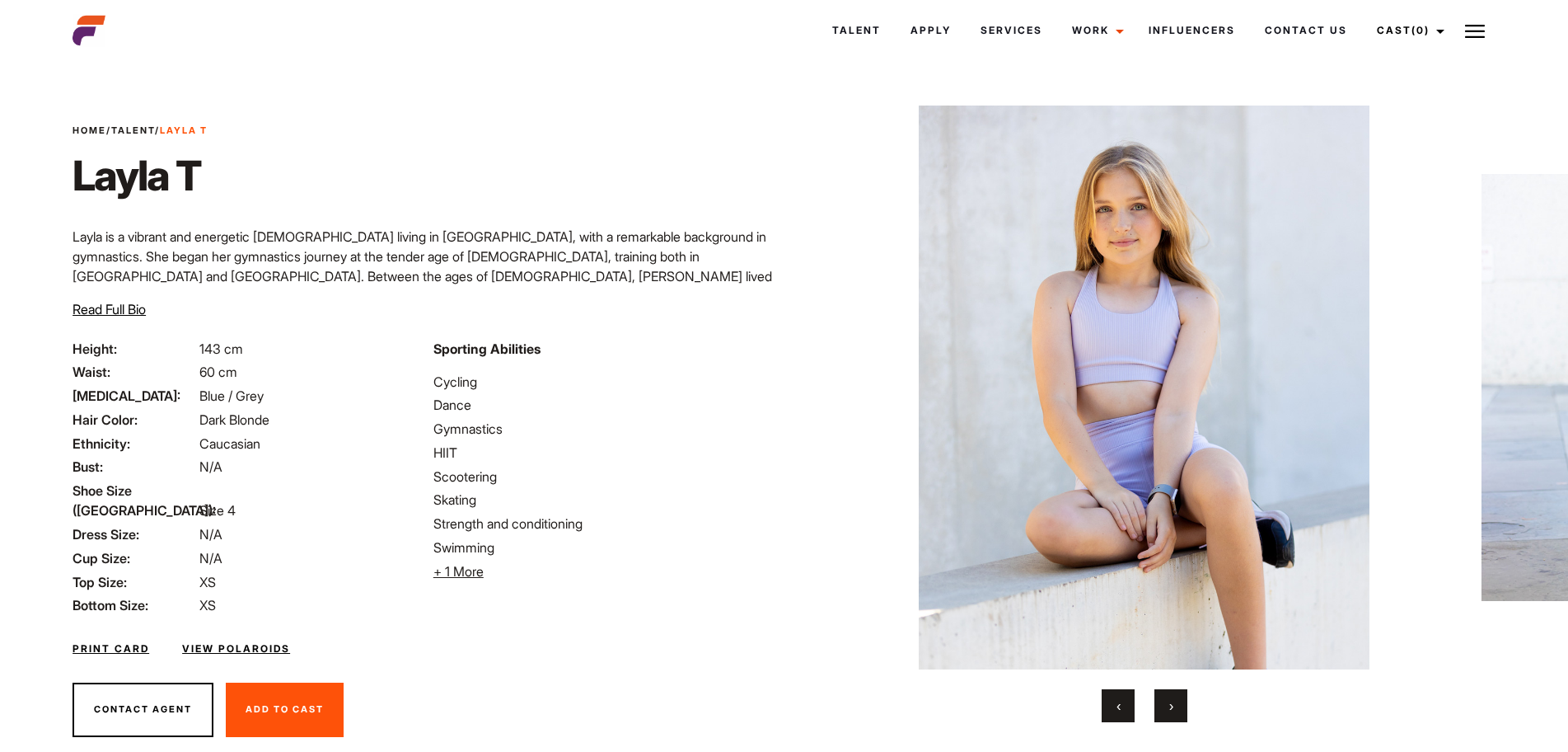
click at [1170, 703] on span "›" at bounding box center [1172, 705] width 4 height 16
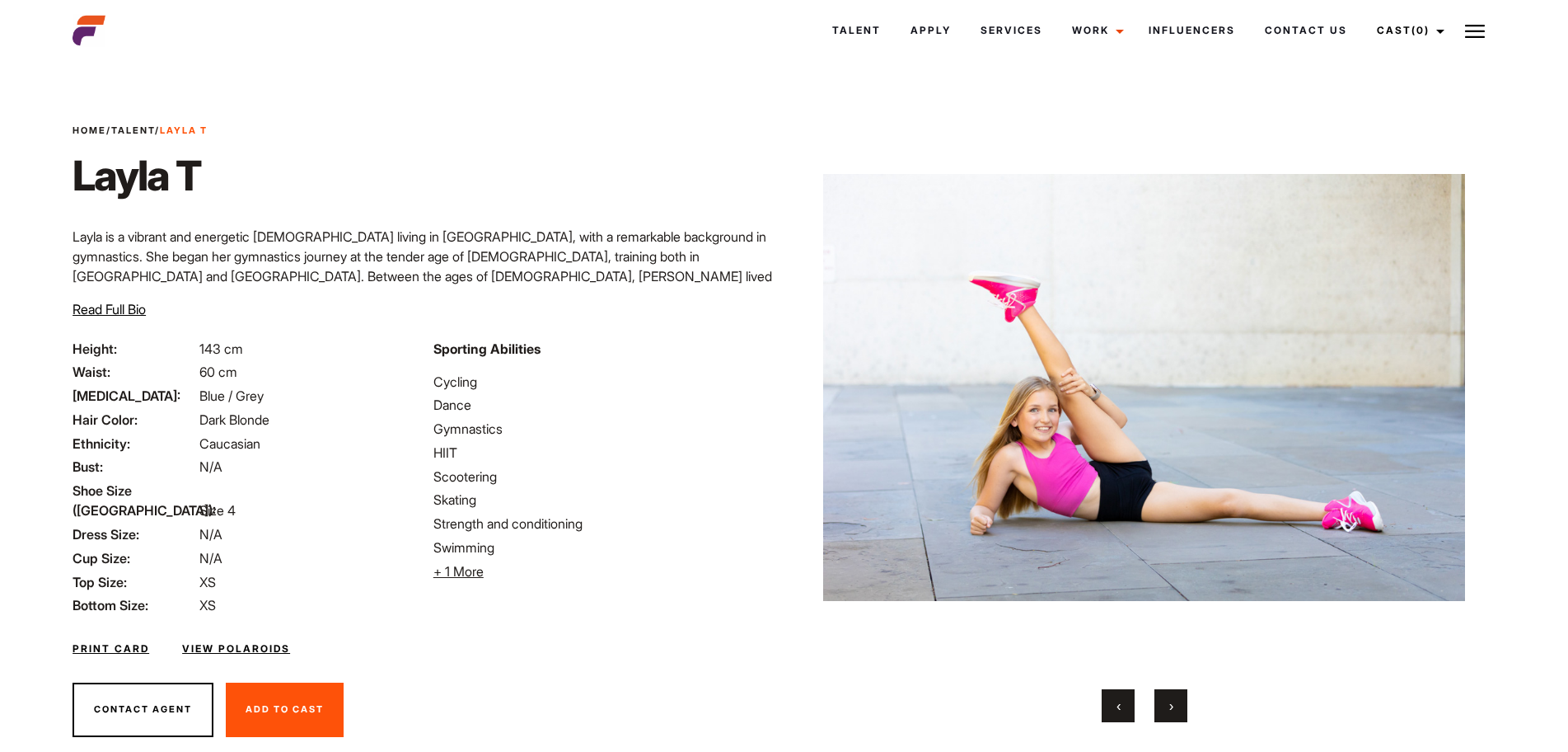
click at [1172, 705] on span "›" at bounding box center [1172, 705] width 4 height 16
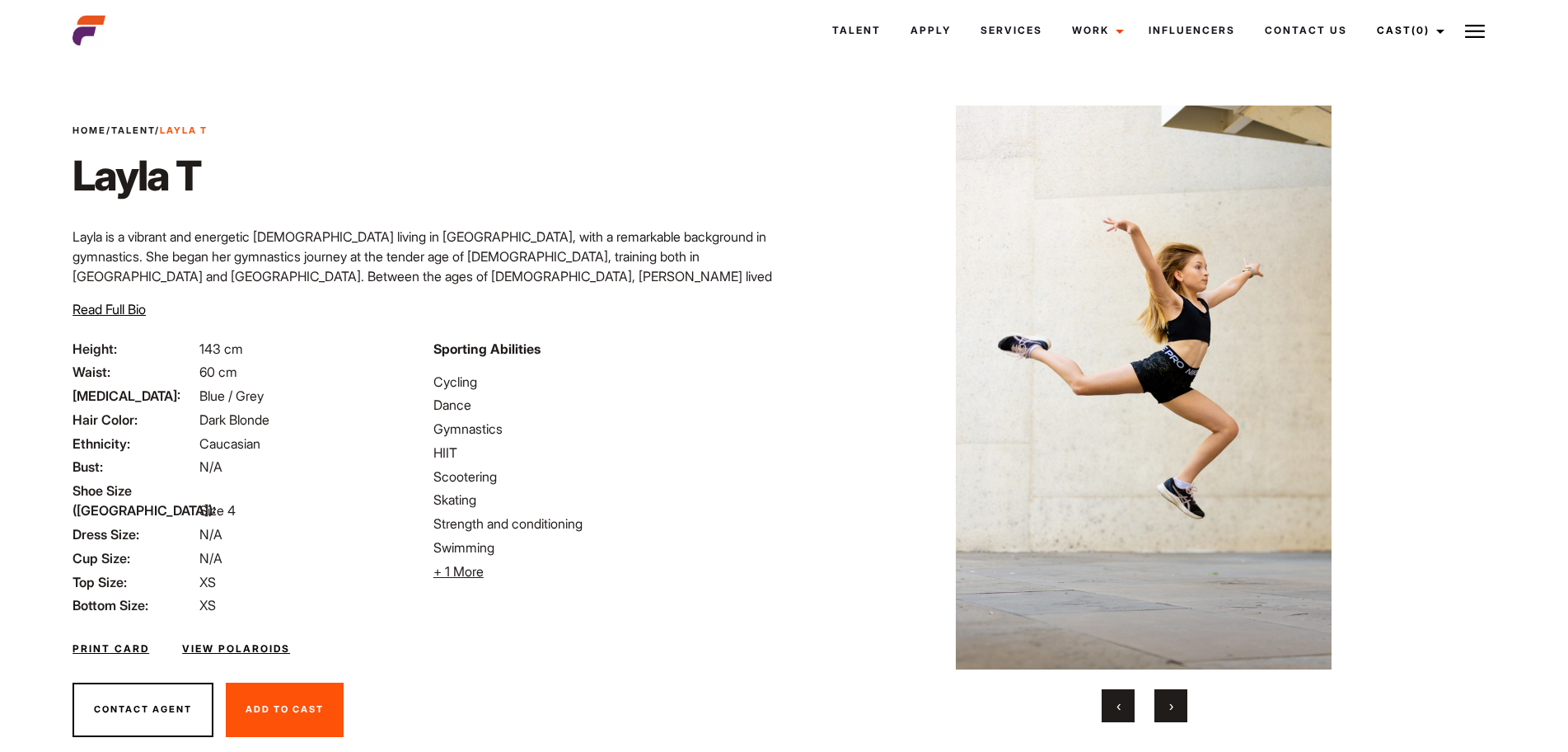
click at [1172, 703] on span "›" at bounding box center [1172, 705] width 4 height 16
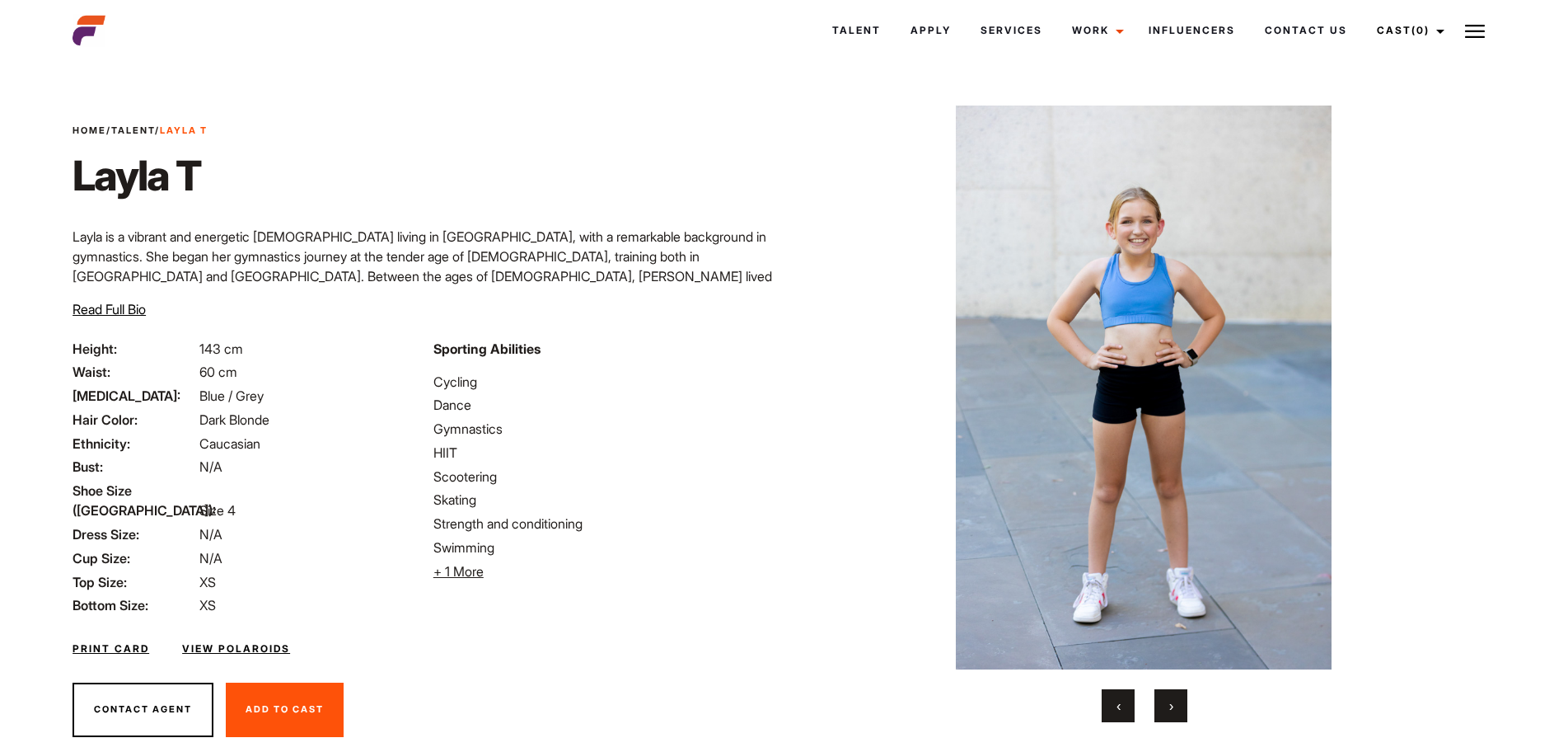
click at [1174, 702] on span "›" at bounding box center [1172, 705] width 4 height 16
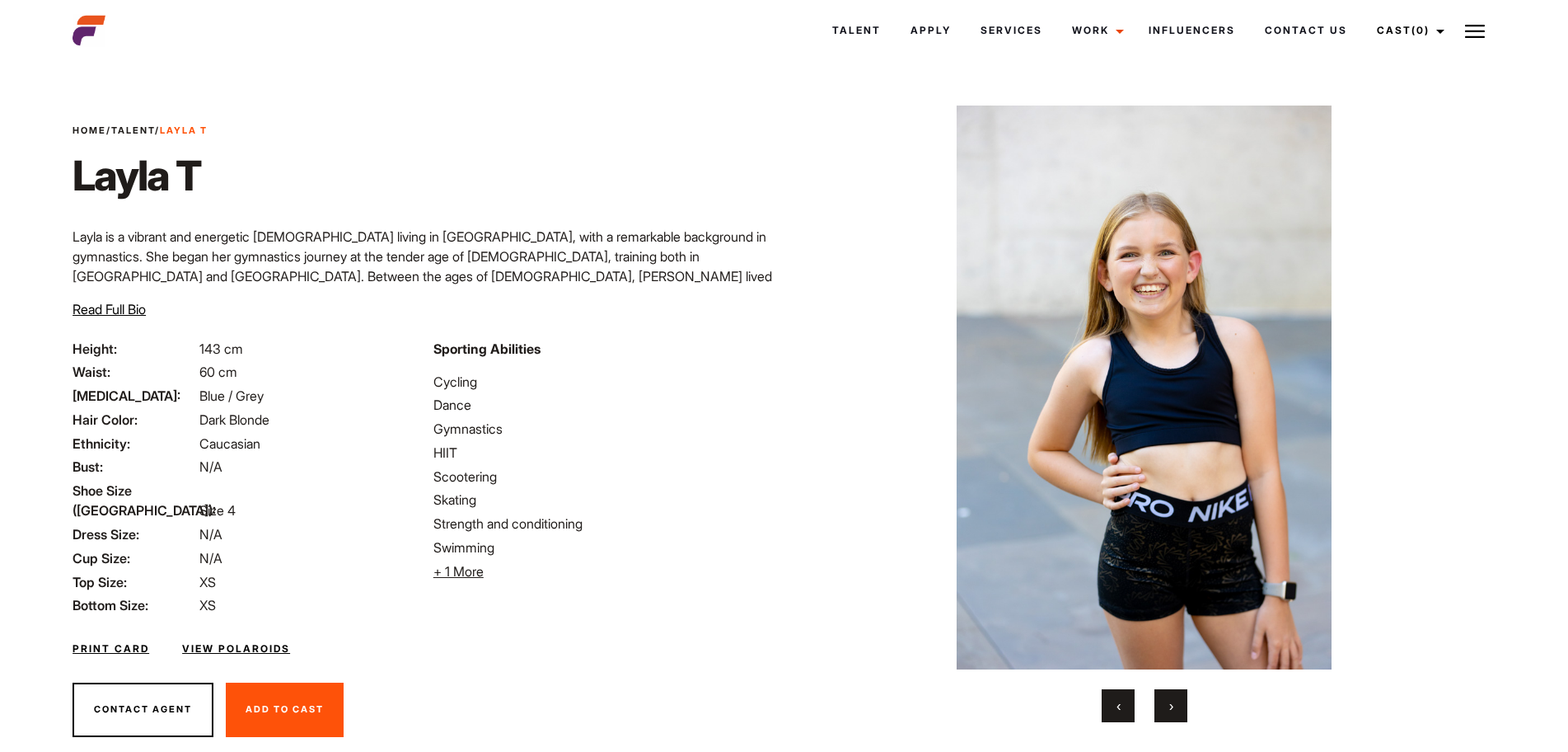
click at [1173, 712] on span "›" at bounding box center [1172, 705] width 4 height 16
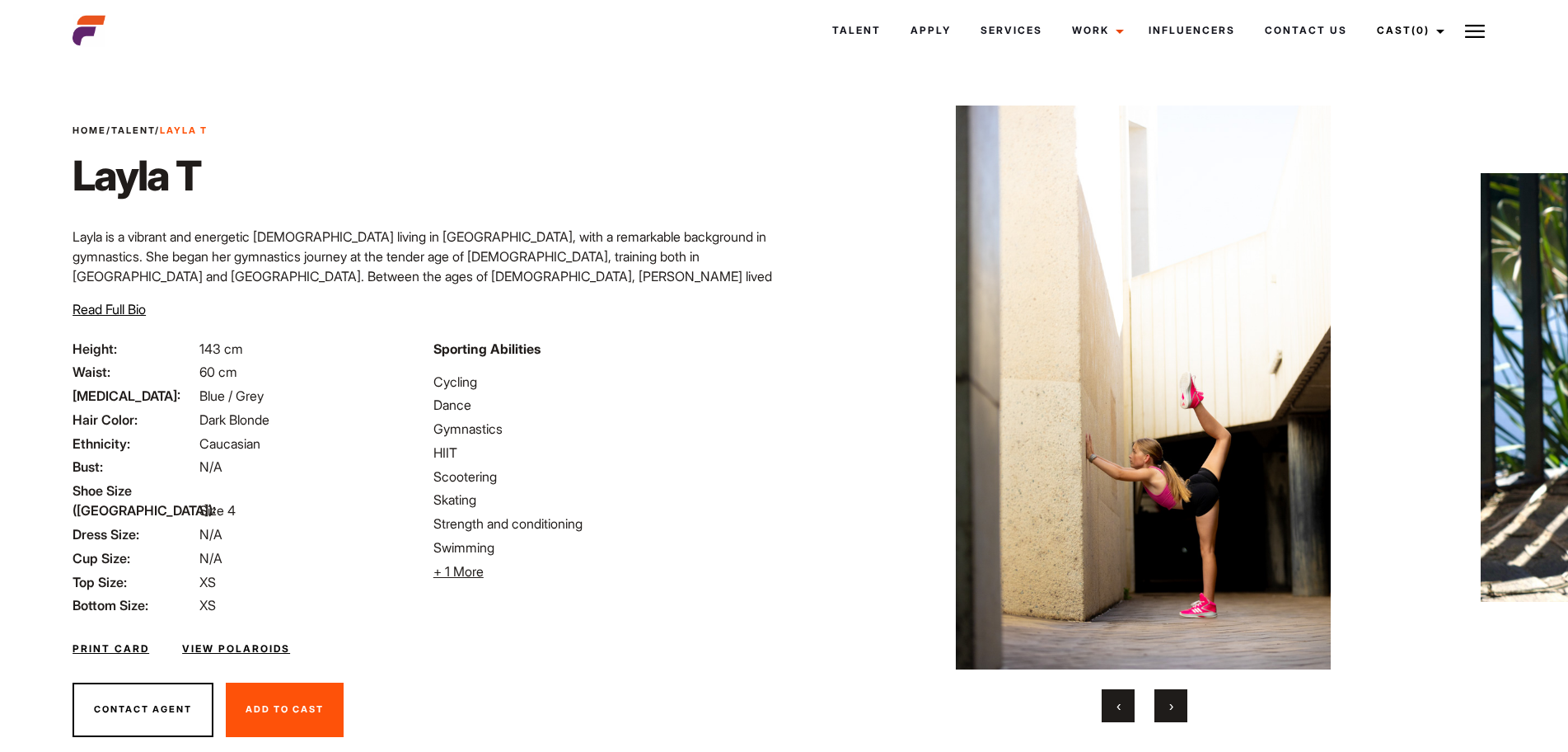
click at [1174, 708] on span "›" at bounding box center [1172, 705] width 4 height 16
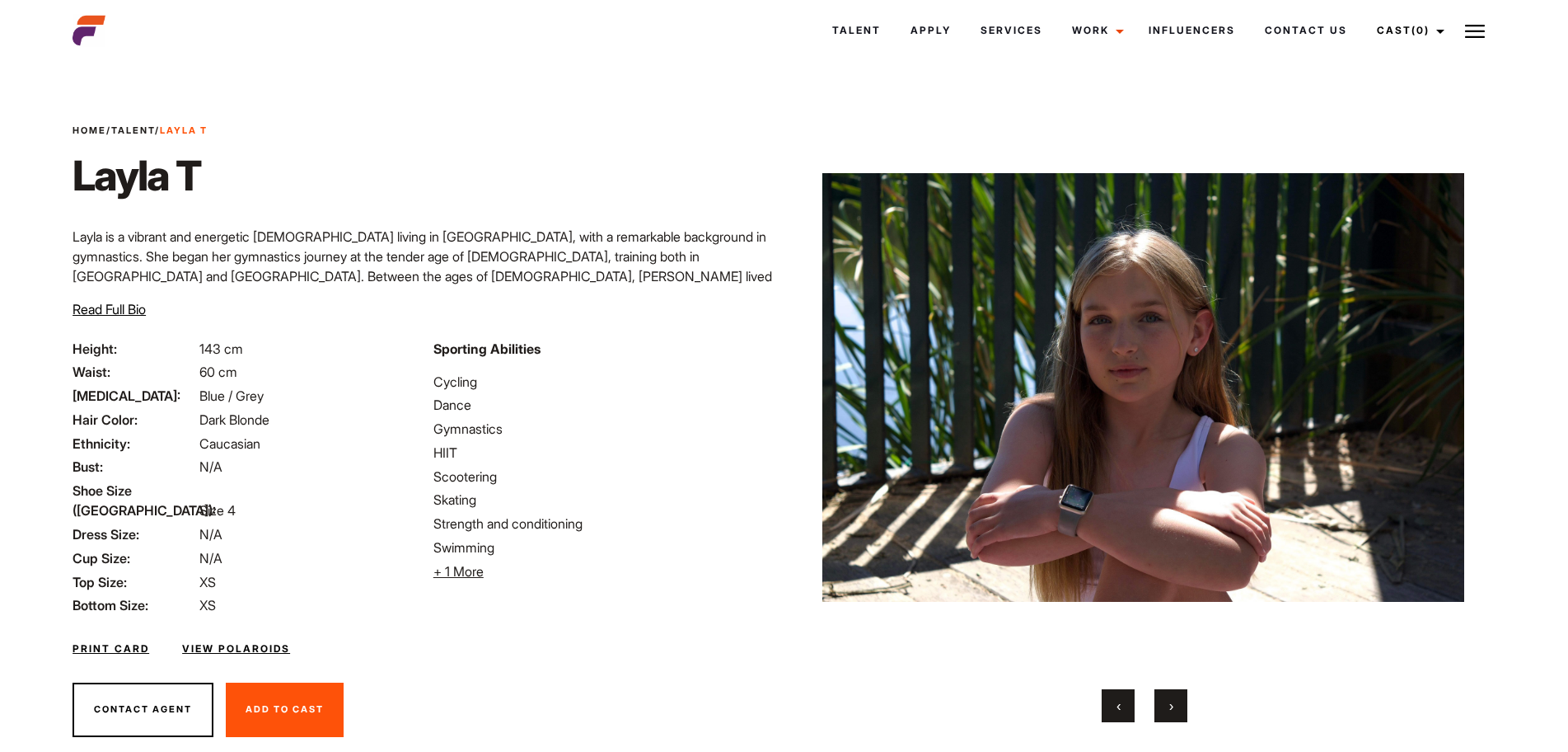
click at [1174, 708] on span "›" at bounding box center [1172, 705] width 4 height 16
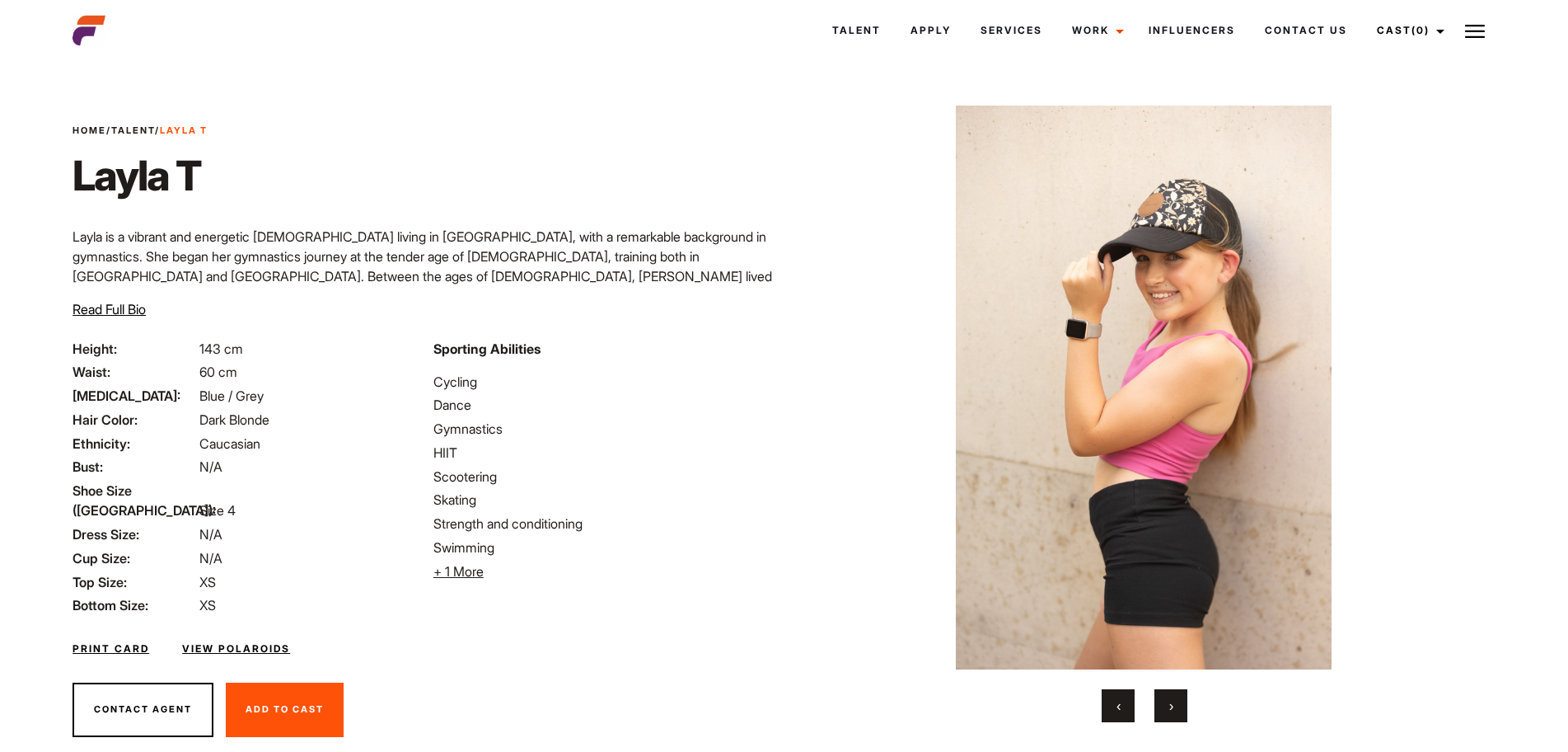
click at [1175, 706] on button "›" at bounding box center [1171, 705] width 33 height 33
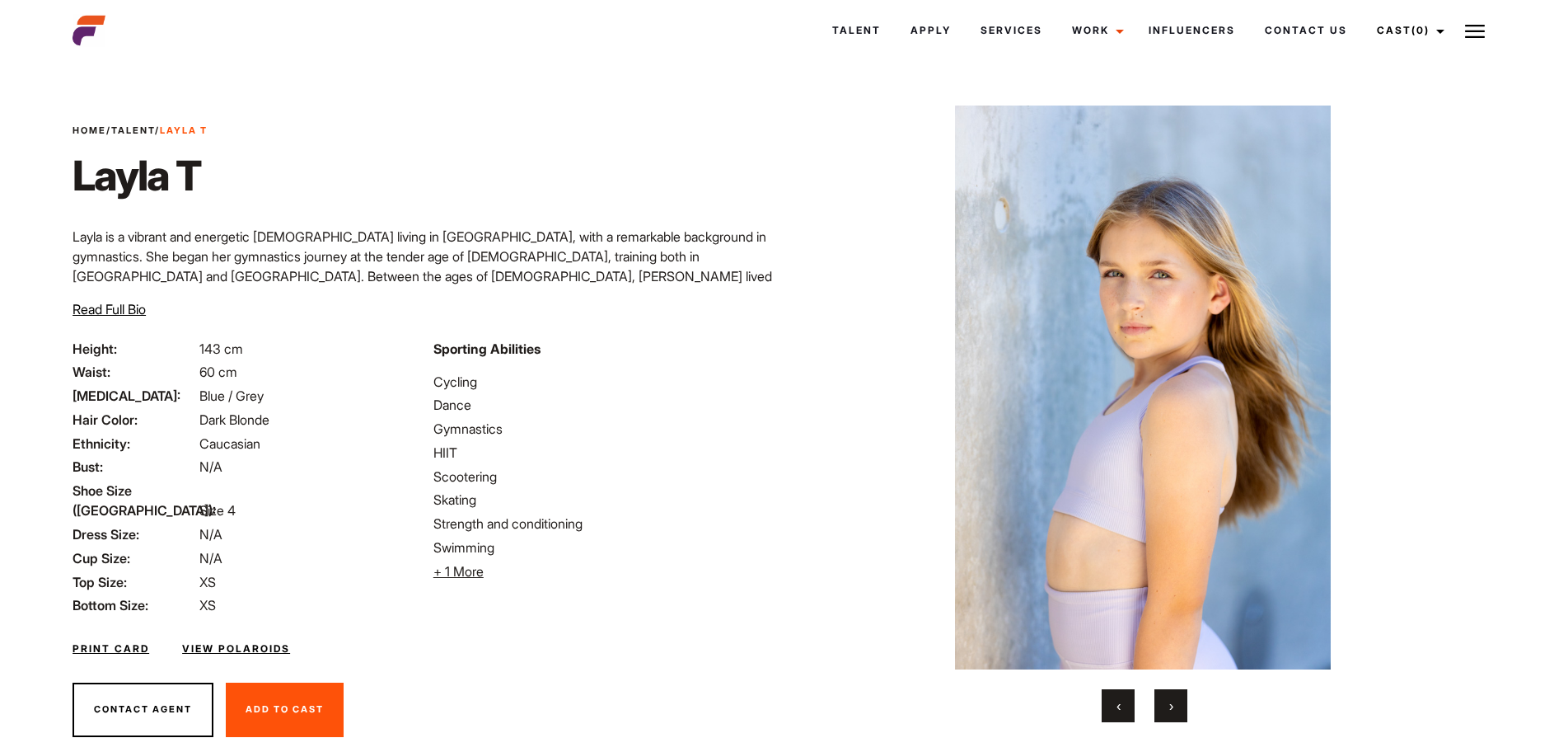
click at [1167, 705] on button "›" at bounding box center [1171, 705] width 33 height 33
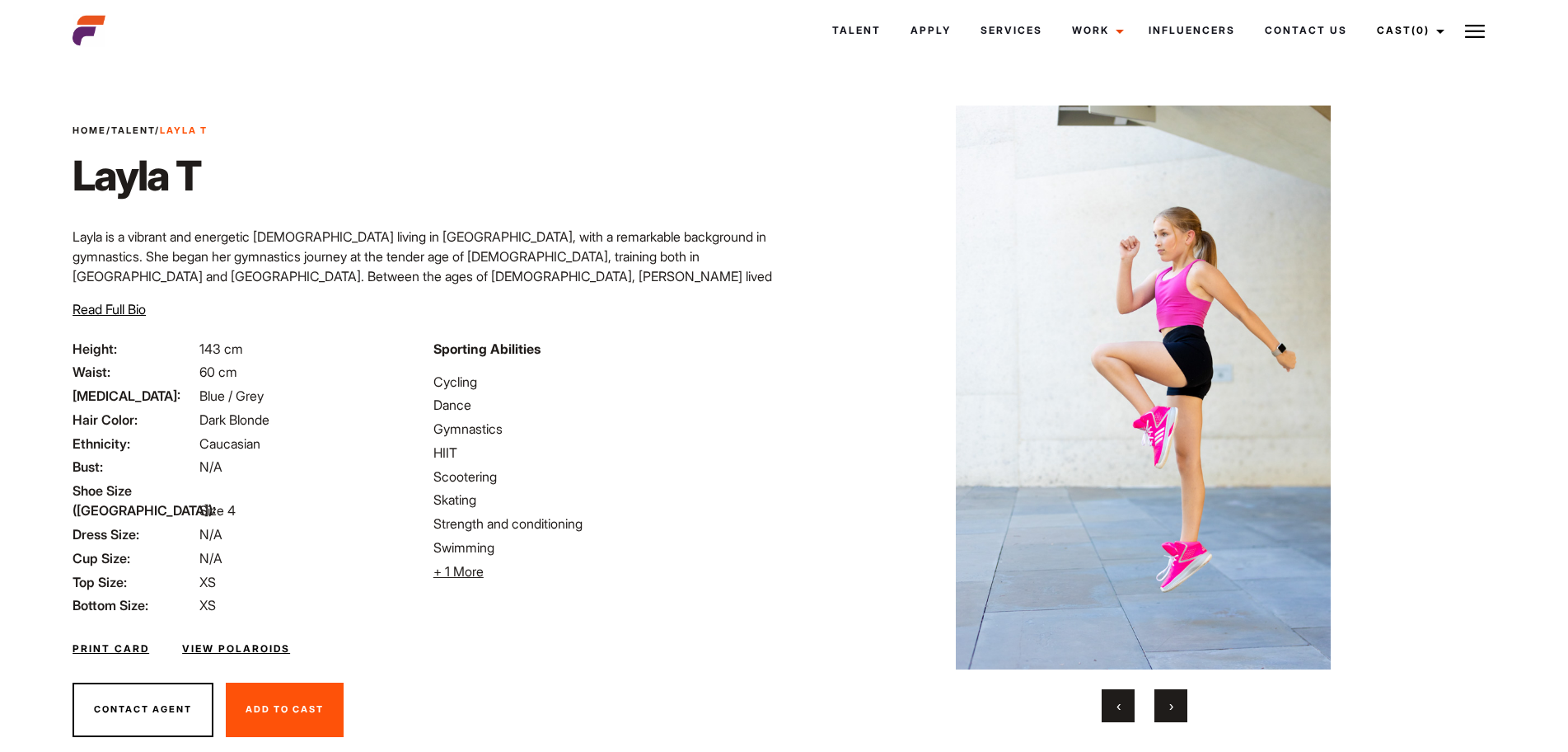
click at [1167, 705] on button "›" at bounding box center [1171, 705] width 33 height 33
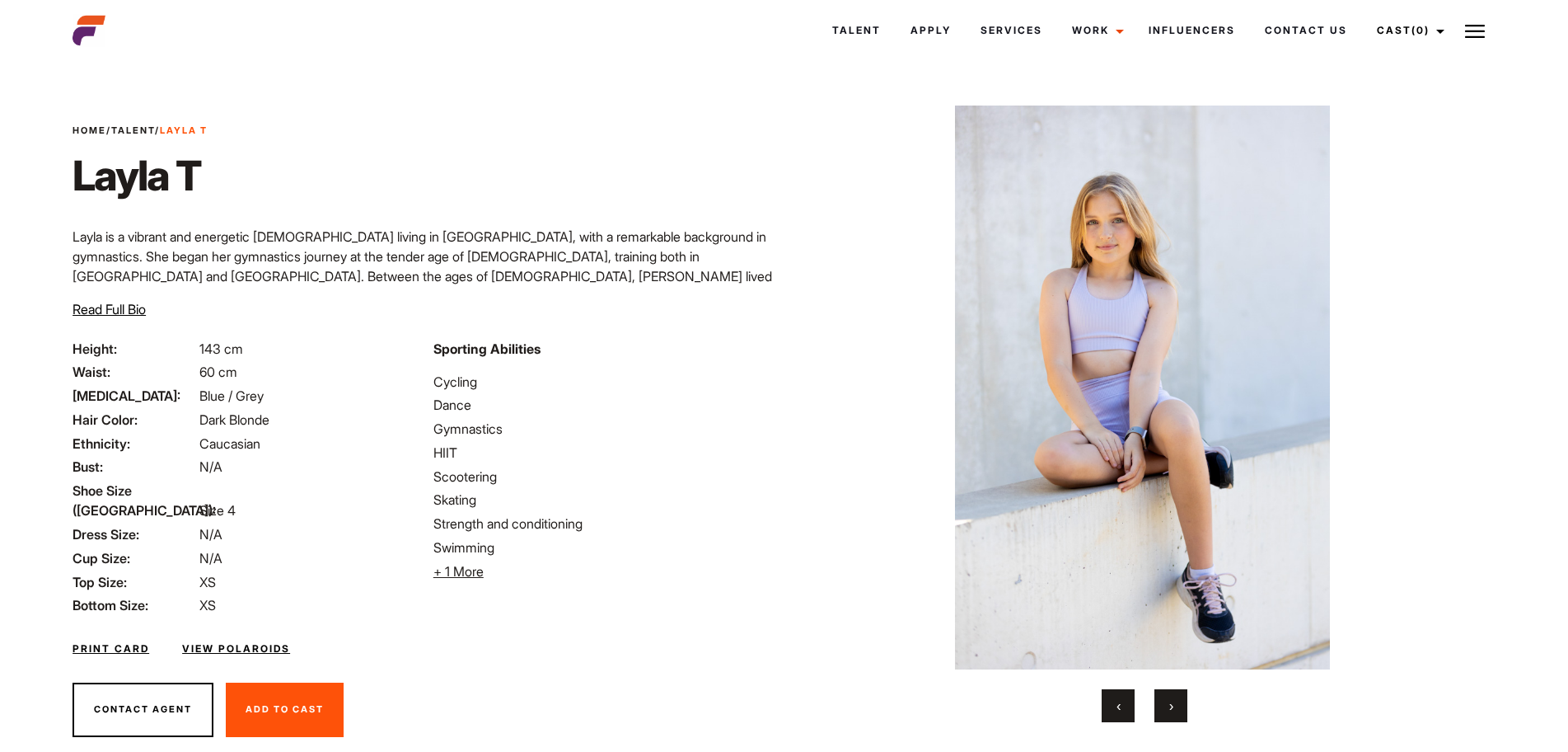
click at [1167, 705] on button "›" at bounding box center [1171, 705] width 33 height 33
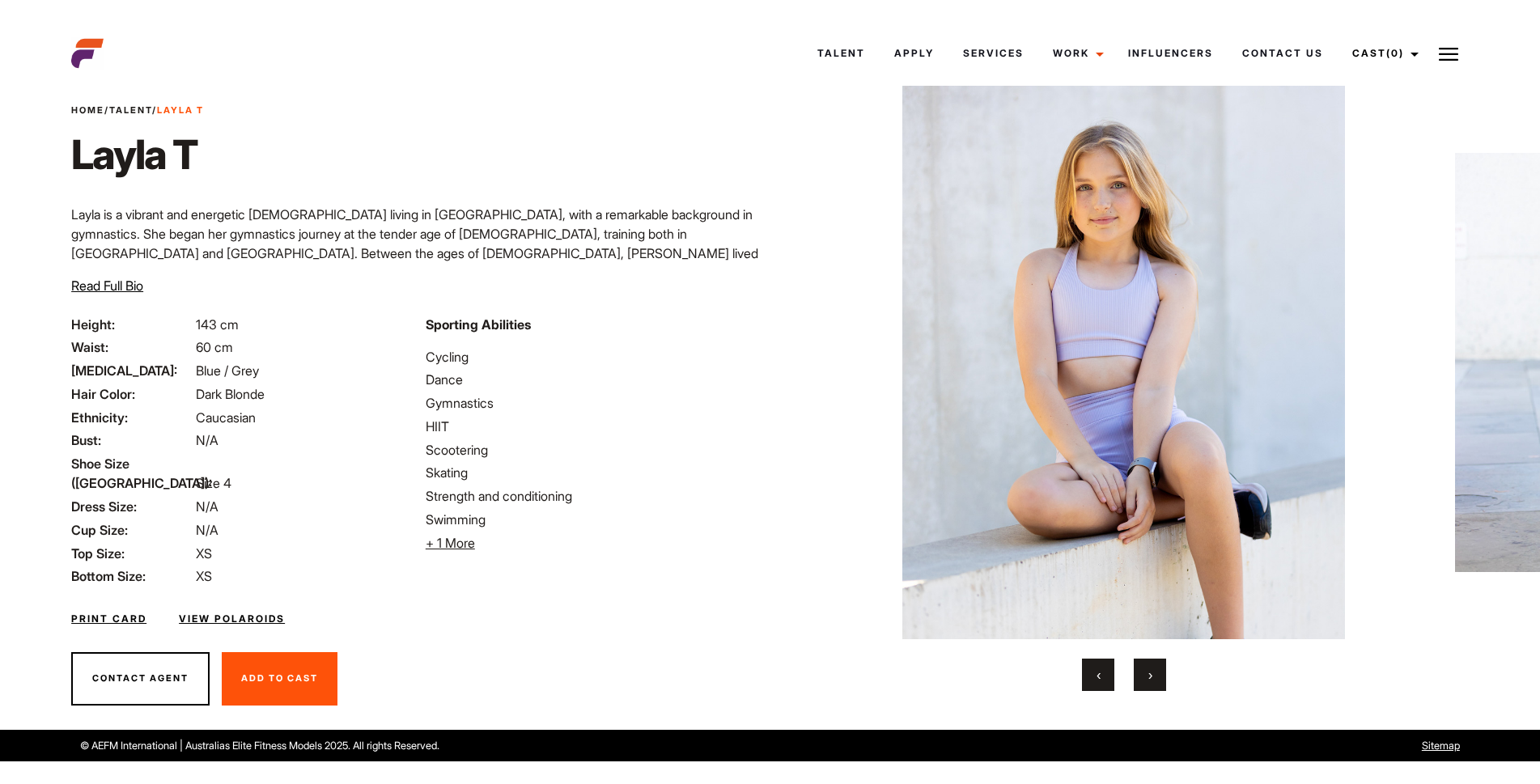
scroll to position [31, 0]
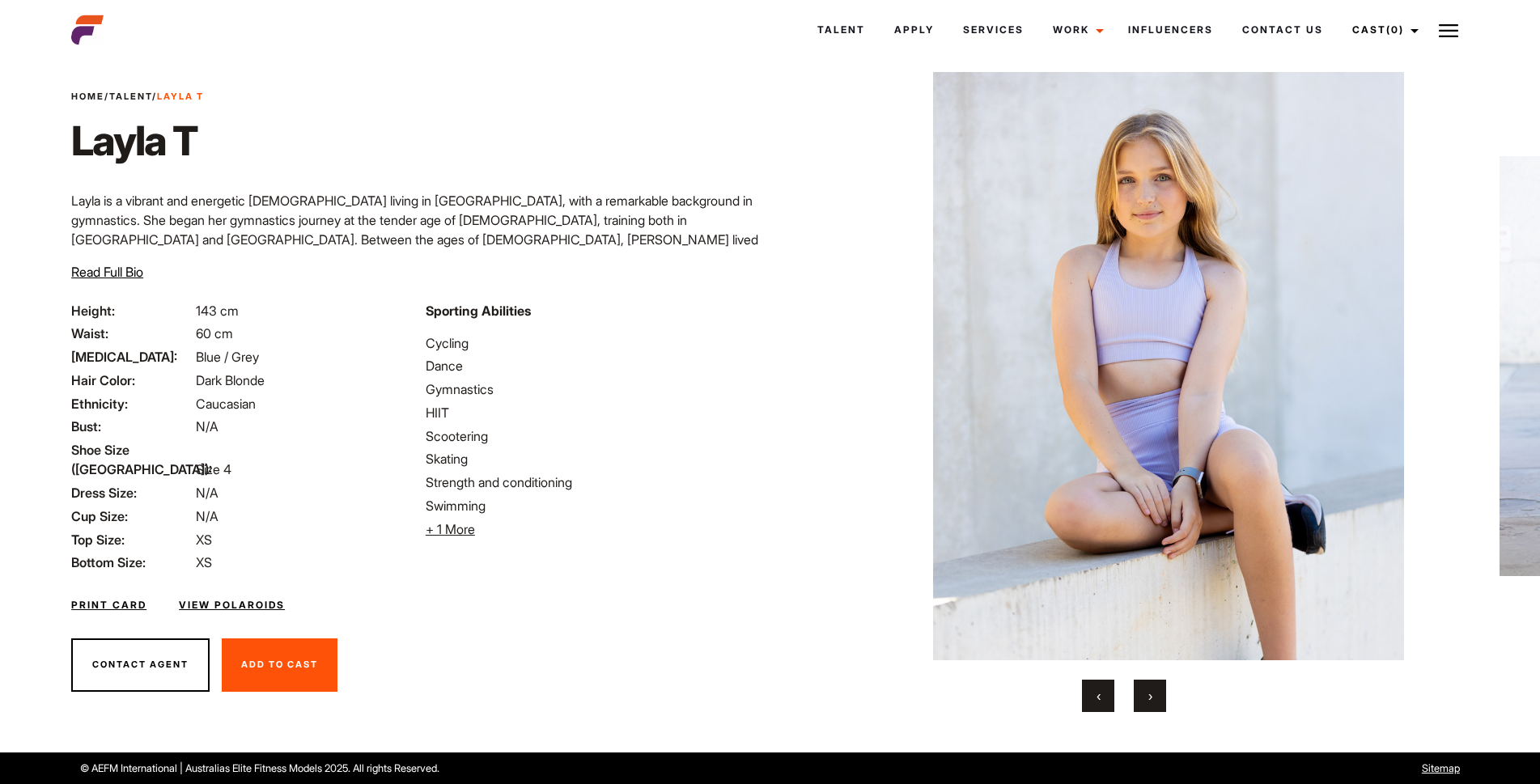
drag, startPoint x: 1508, startPoint y: 403, endPoint x: 1553, endPoint y: 369, distance: 56.4
click at [1540, 370] on html "Talent Apply Services Work Campaigns Influencers Contact Us Cast (0) Casted Tal…" at bounding box center [770, 376] width 1540 height 815
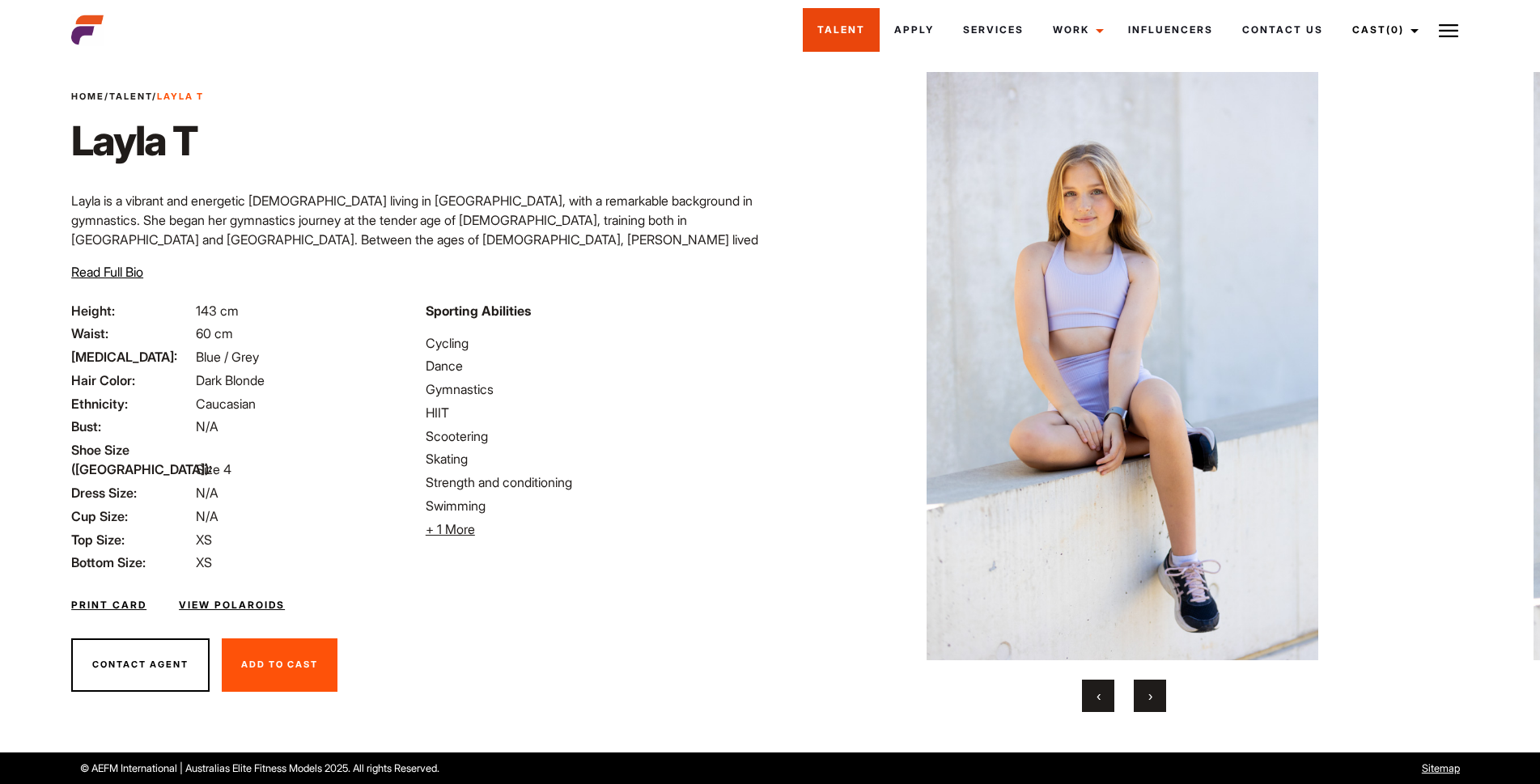
click at [833, 33] on link "Talent" at bounding box center [841, 30] width 77 height 44
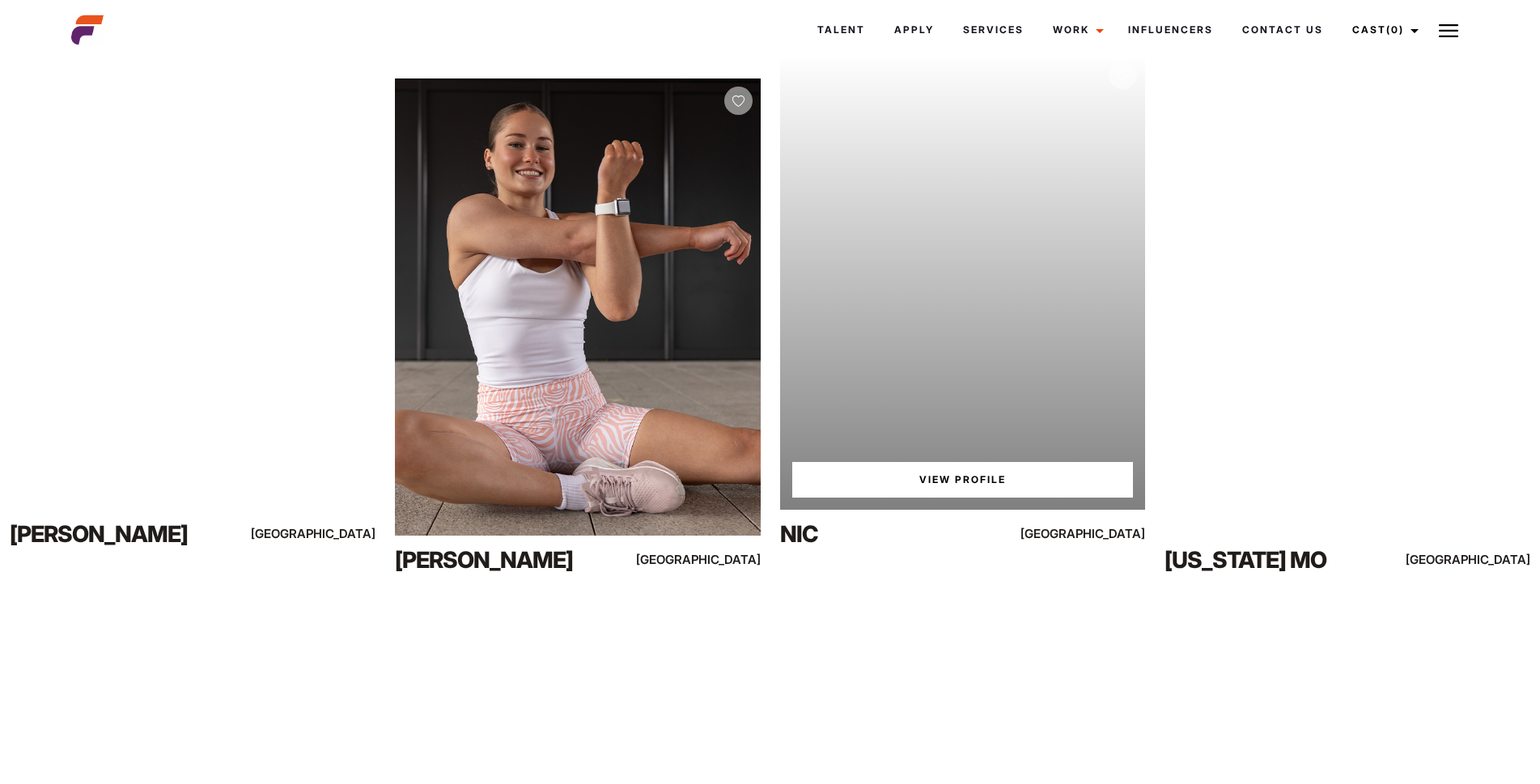
scroll to position [243, 0]
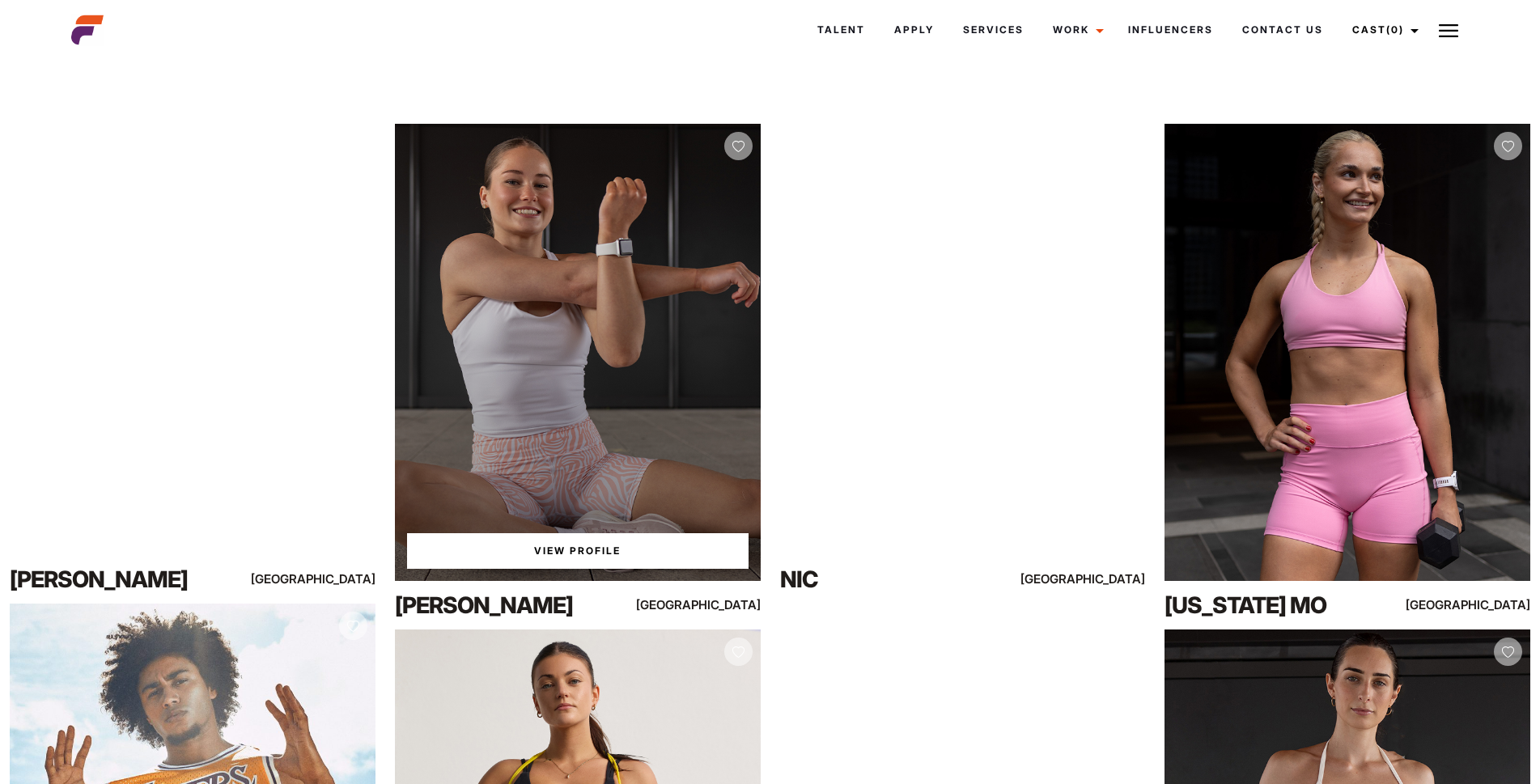
click at [604, 322] on div "View Profile" at bounding box center [578, 352] width 365 height 458
click at [602, 545] on link "View Profile" at bounding box center [578, 550] width 342 height 35
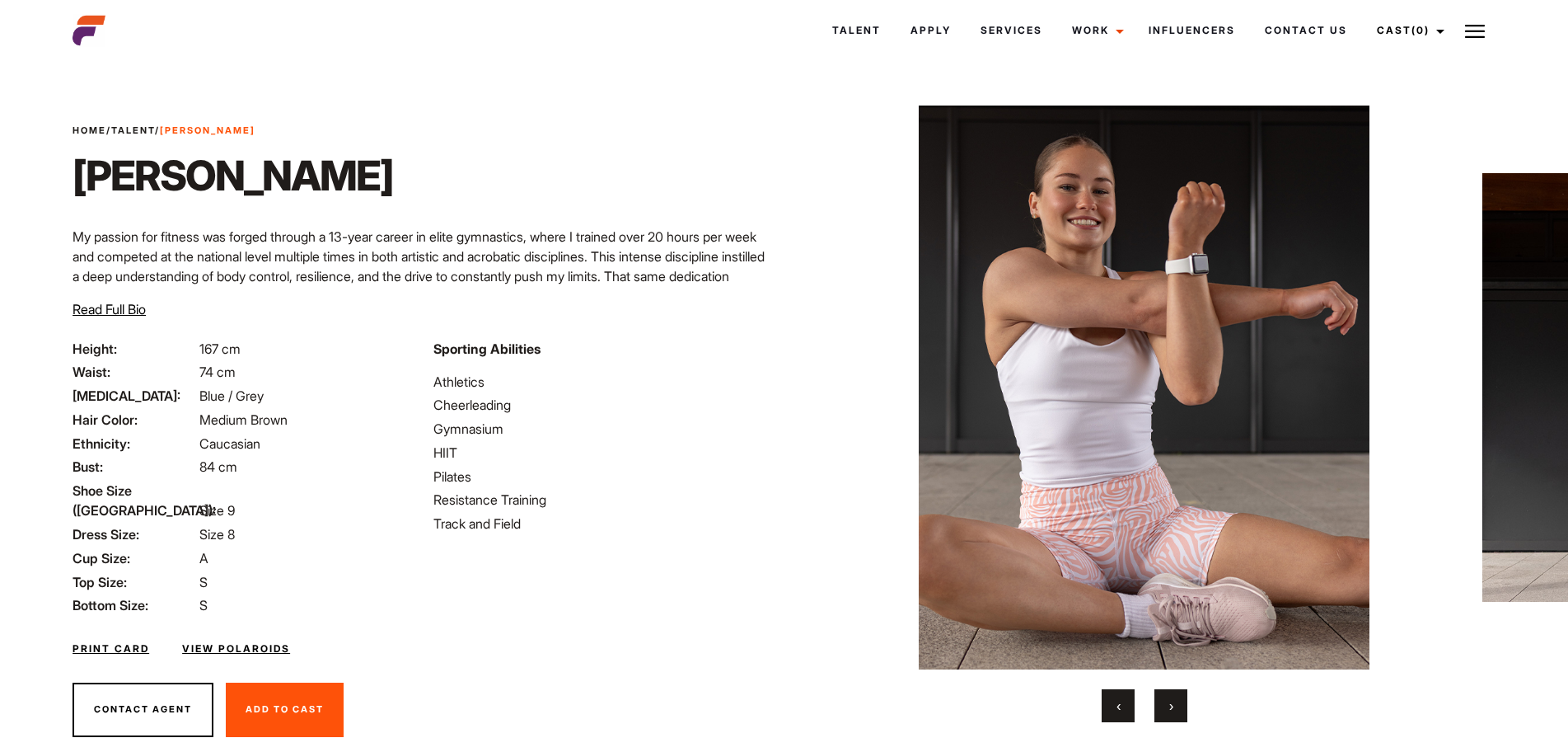
click at [1176, 705] on button "›" at bounding box center [1171, 705] width 33 height 33
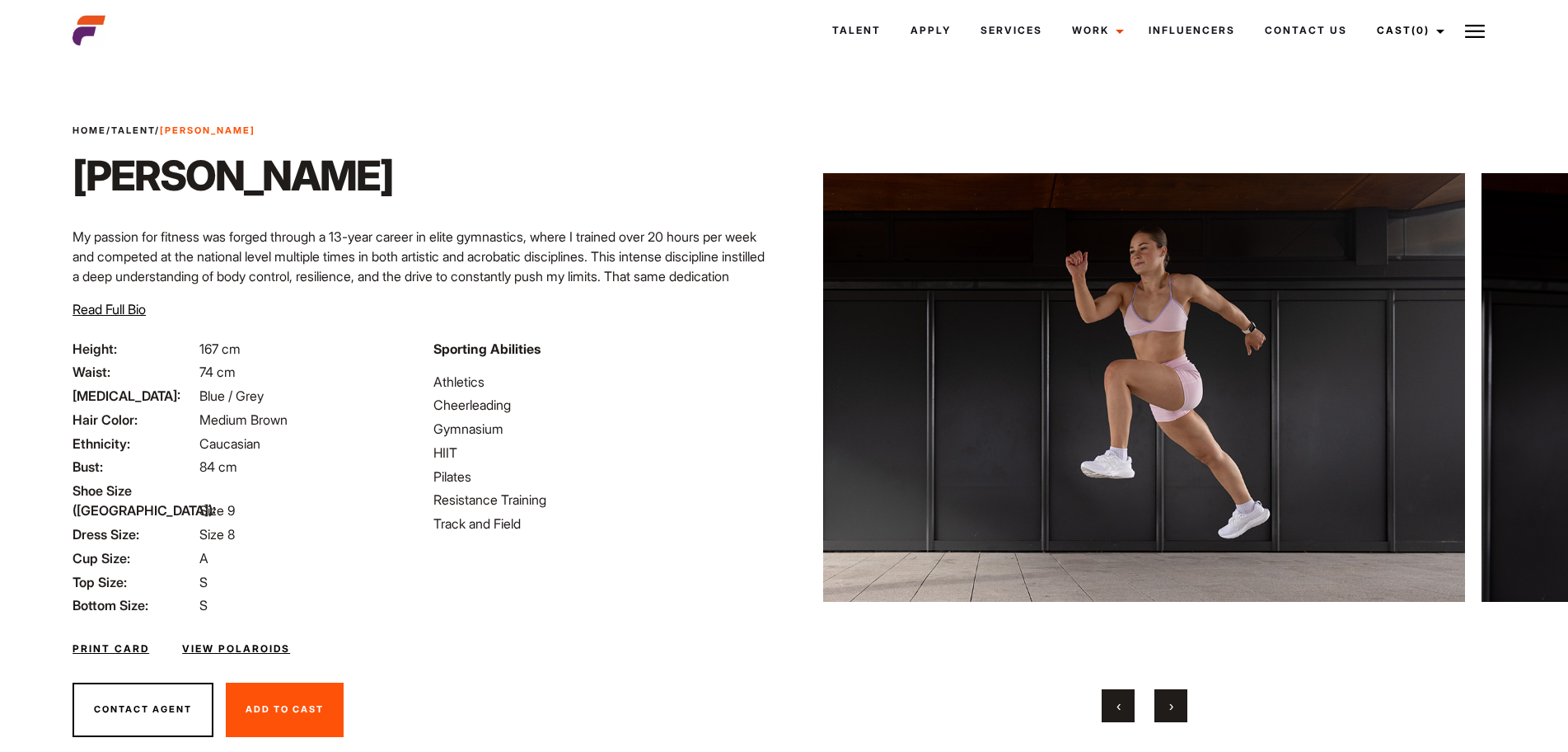
click at [1176, 705] on button "›" at bounding box center [1171, 705] width 33 height 33
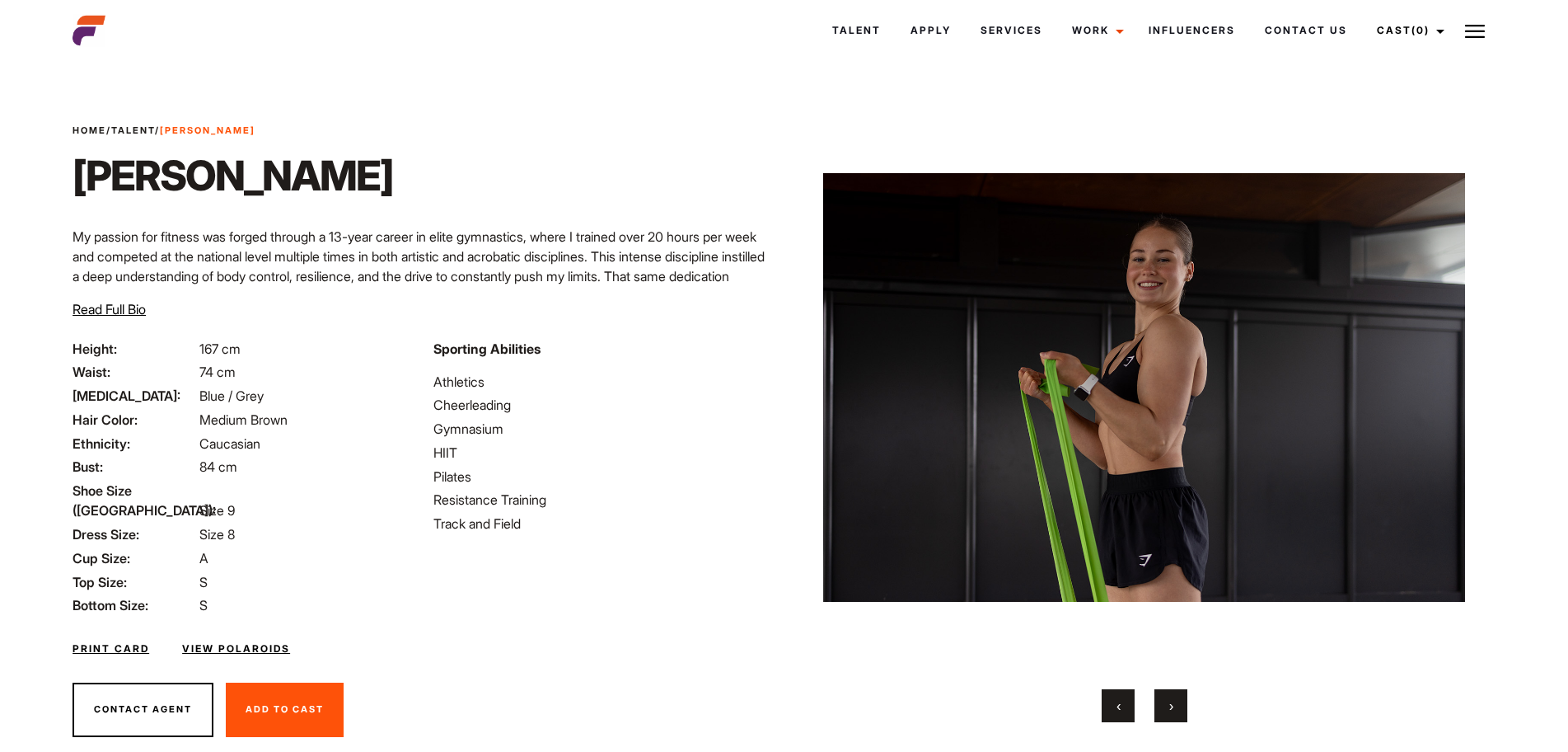
click at [1176, 705] on button "›" at bounding box center [1171, 705] width 33 height 33
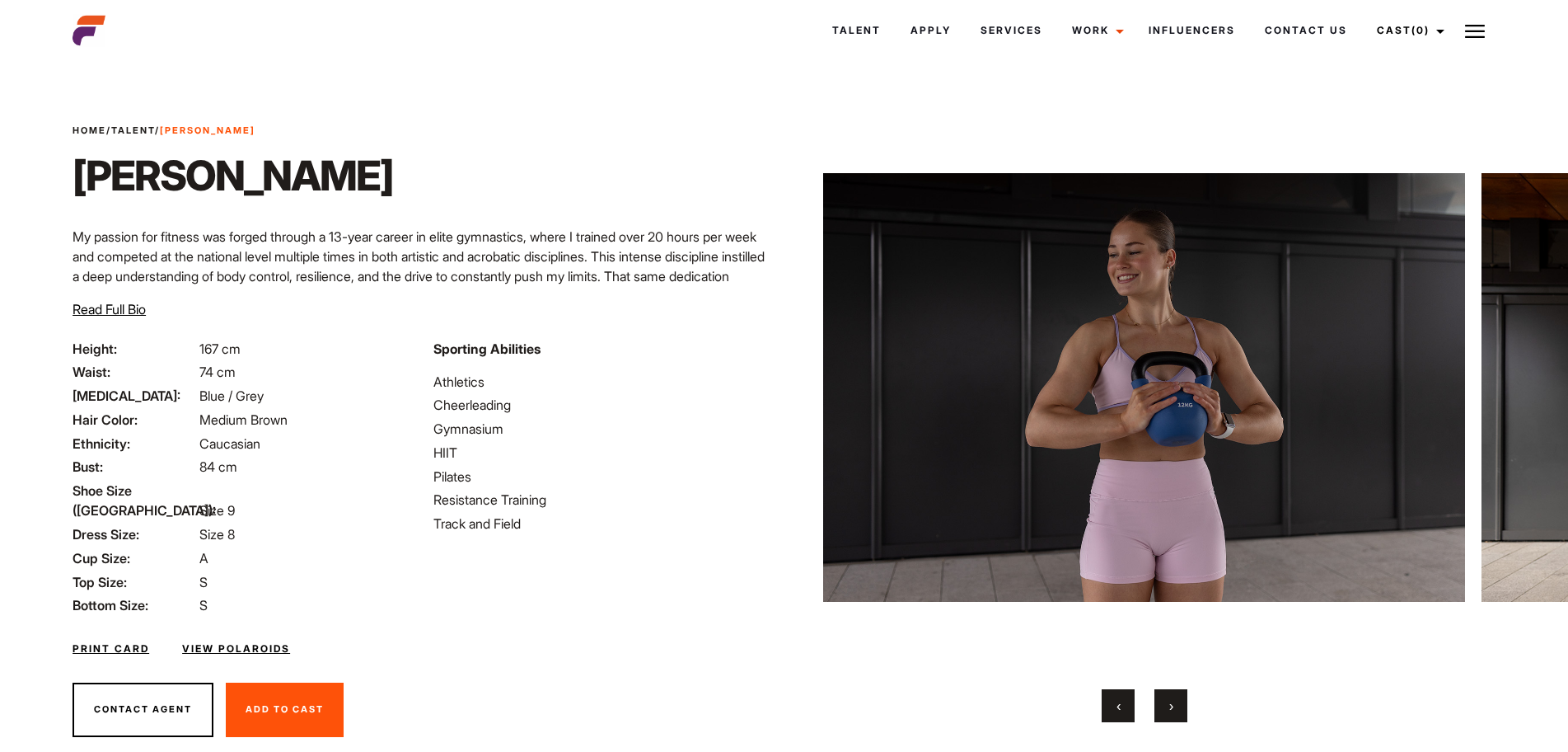
click at [1176, 705] on button "›" at bounding box center [1171, 705] width 33 height 33
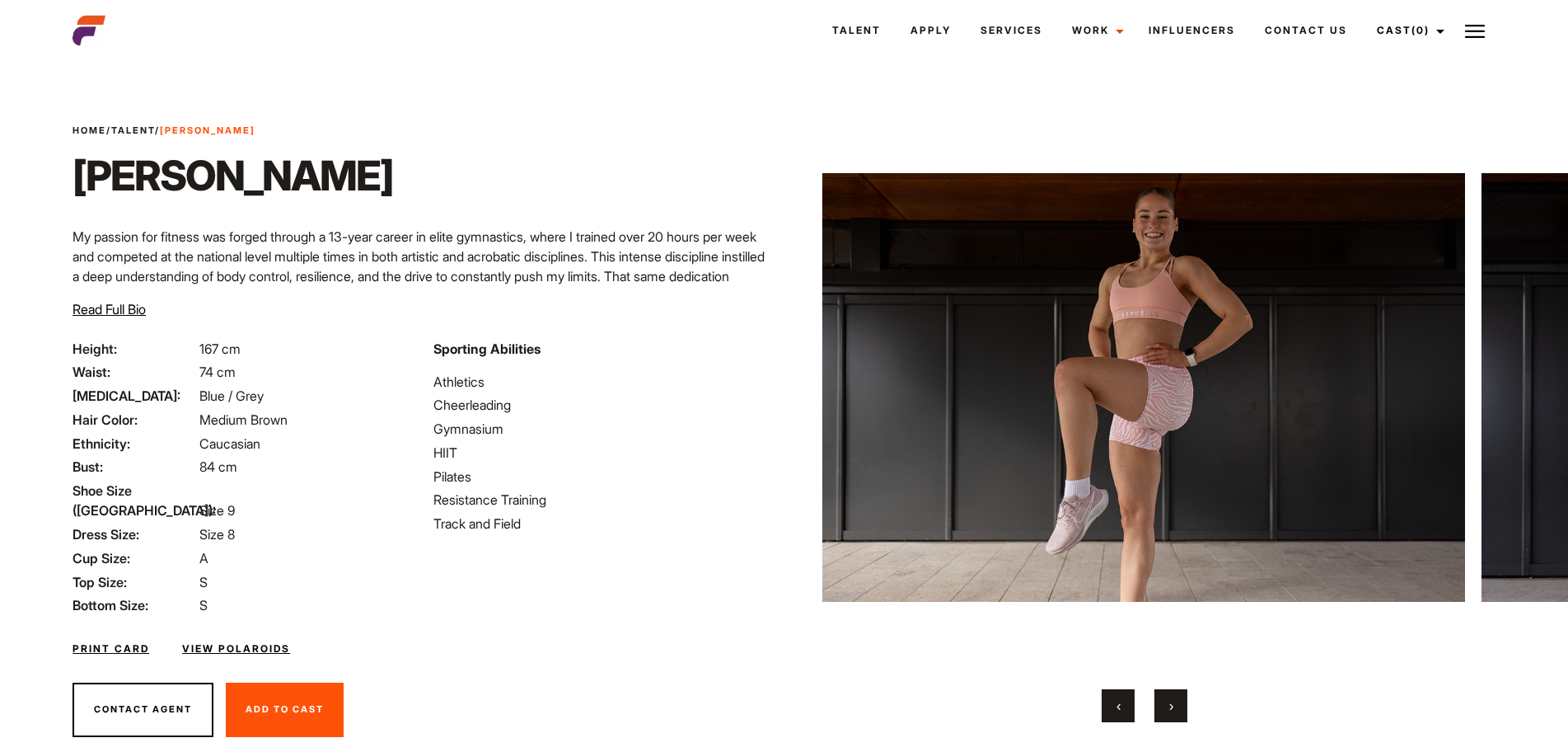
click at [1105, 708] on button "‹" at bounding box center [1118, 705] width 33 height 33
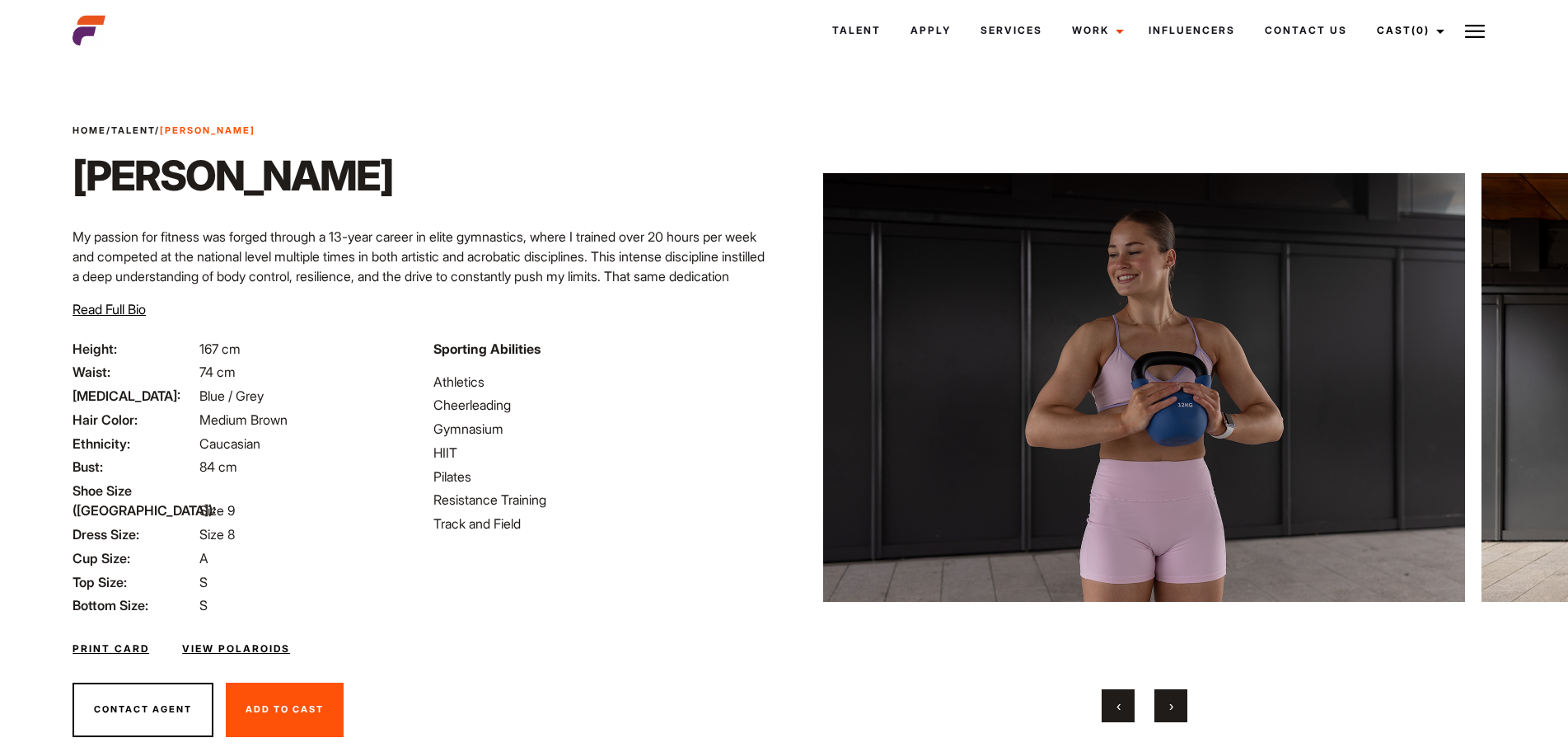
click at [1176, 704] on button "›" at bounding box center [1171, 705] width 33 height 33
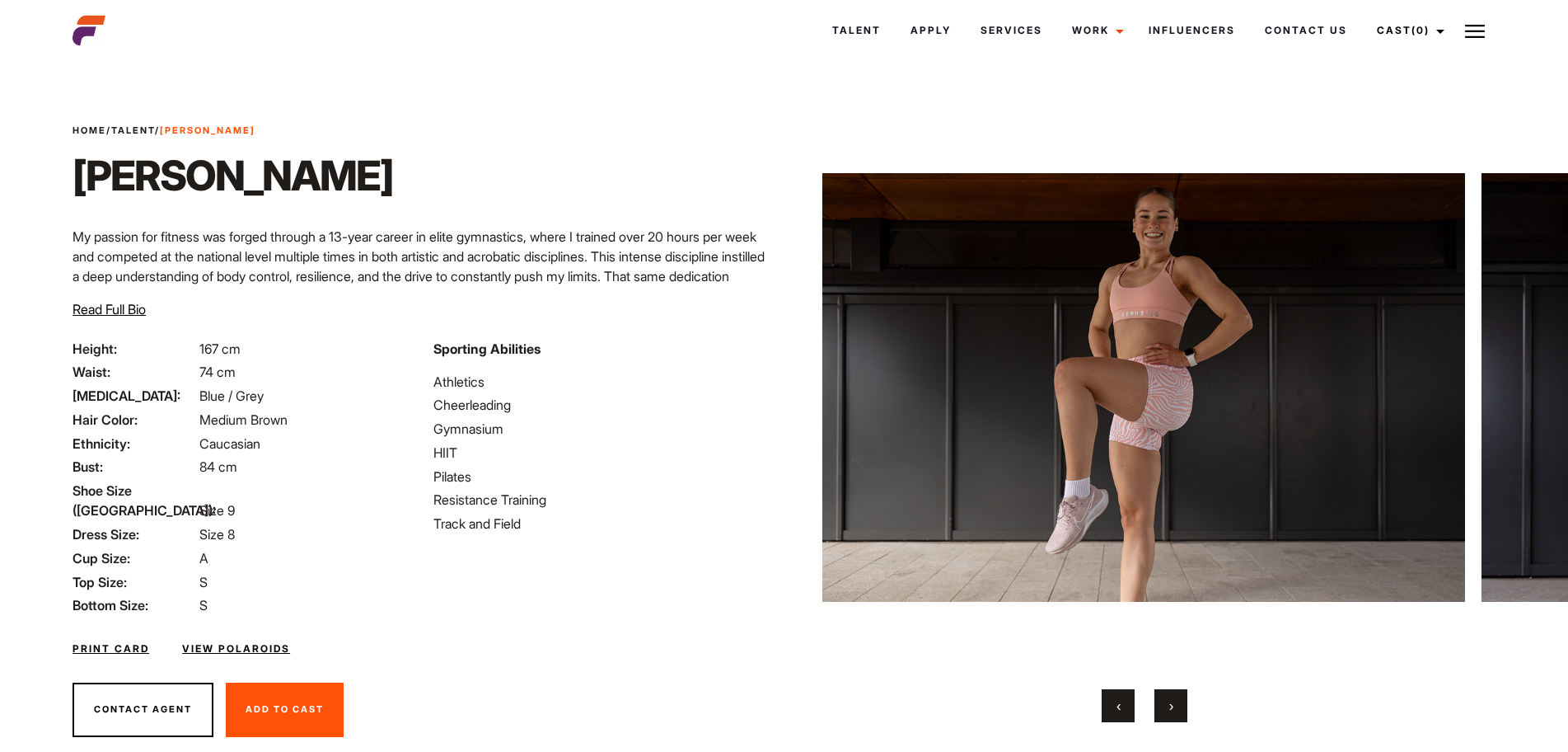
click at [1176, 704] on button "›" at bounding box center [1171, 705] width 33 height 33
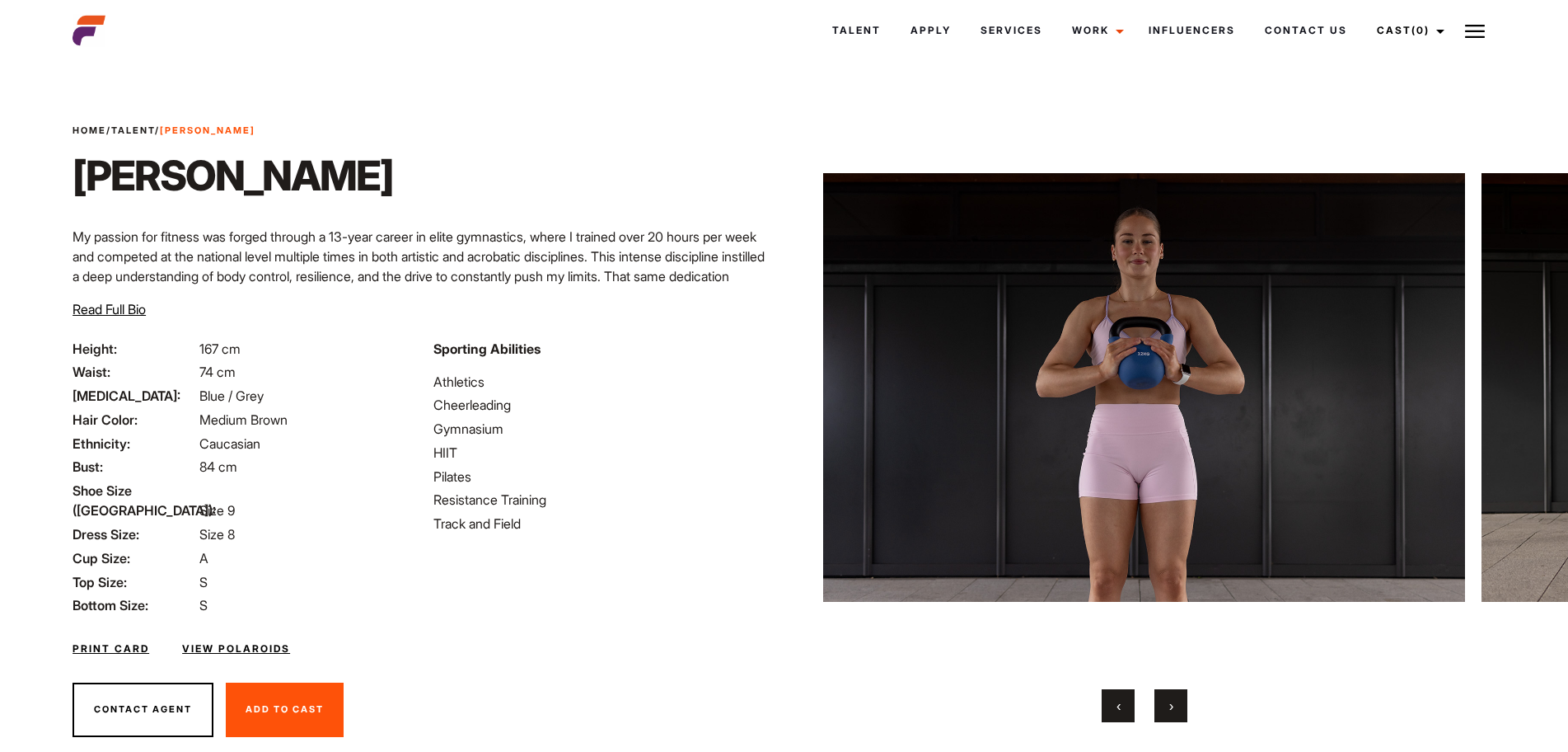
click at [1176, 704] on button "›" at bounding box center [1171, 705] width 33 height 33
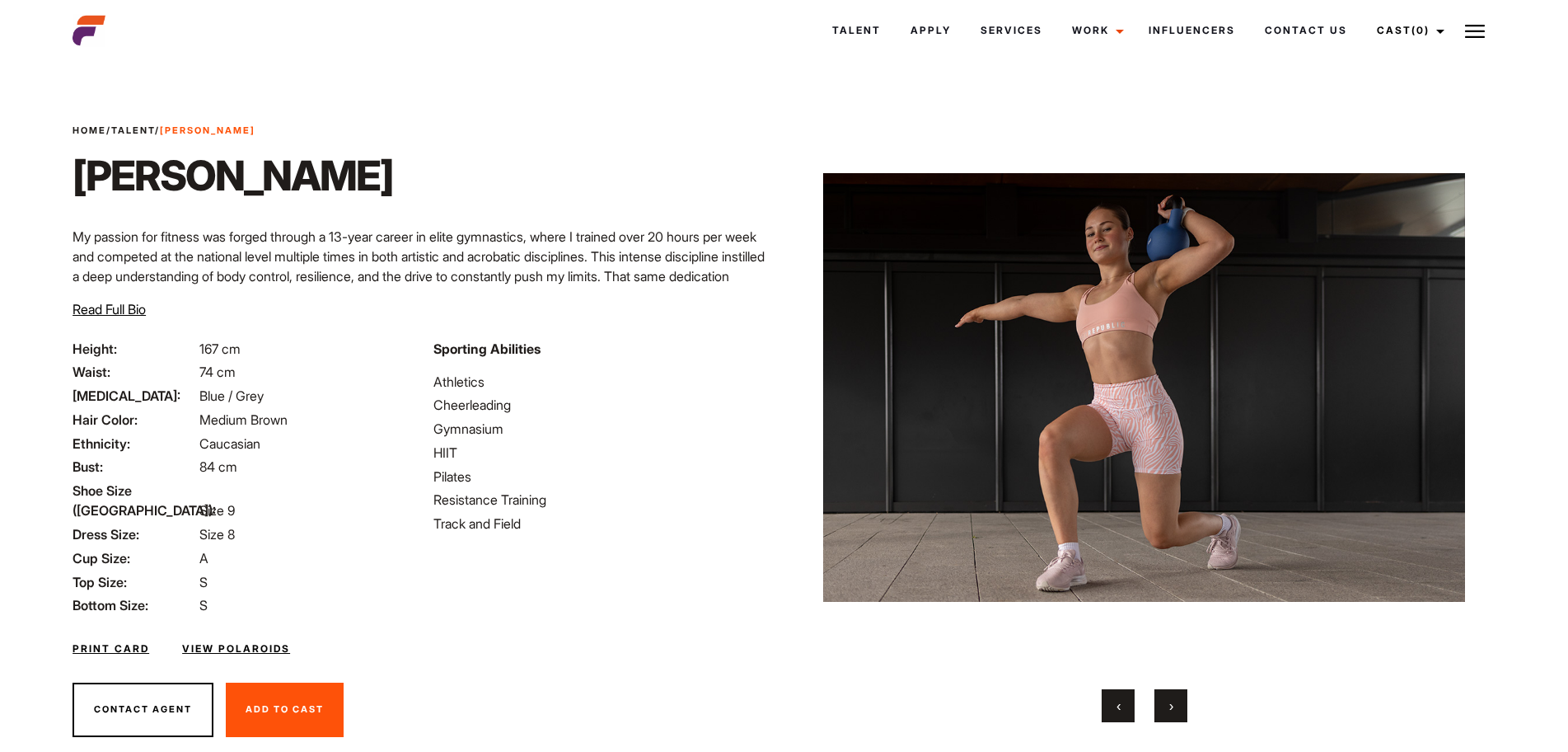
click at [1176, 704] on button "›" at bounding box center [1171, 705] width 33 height 33
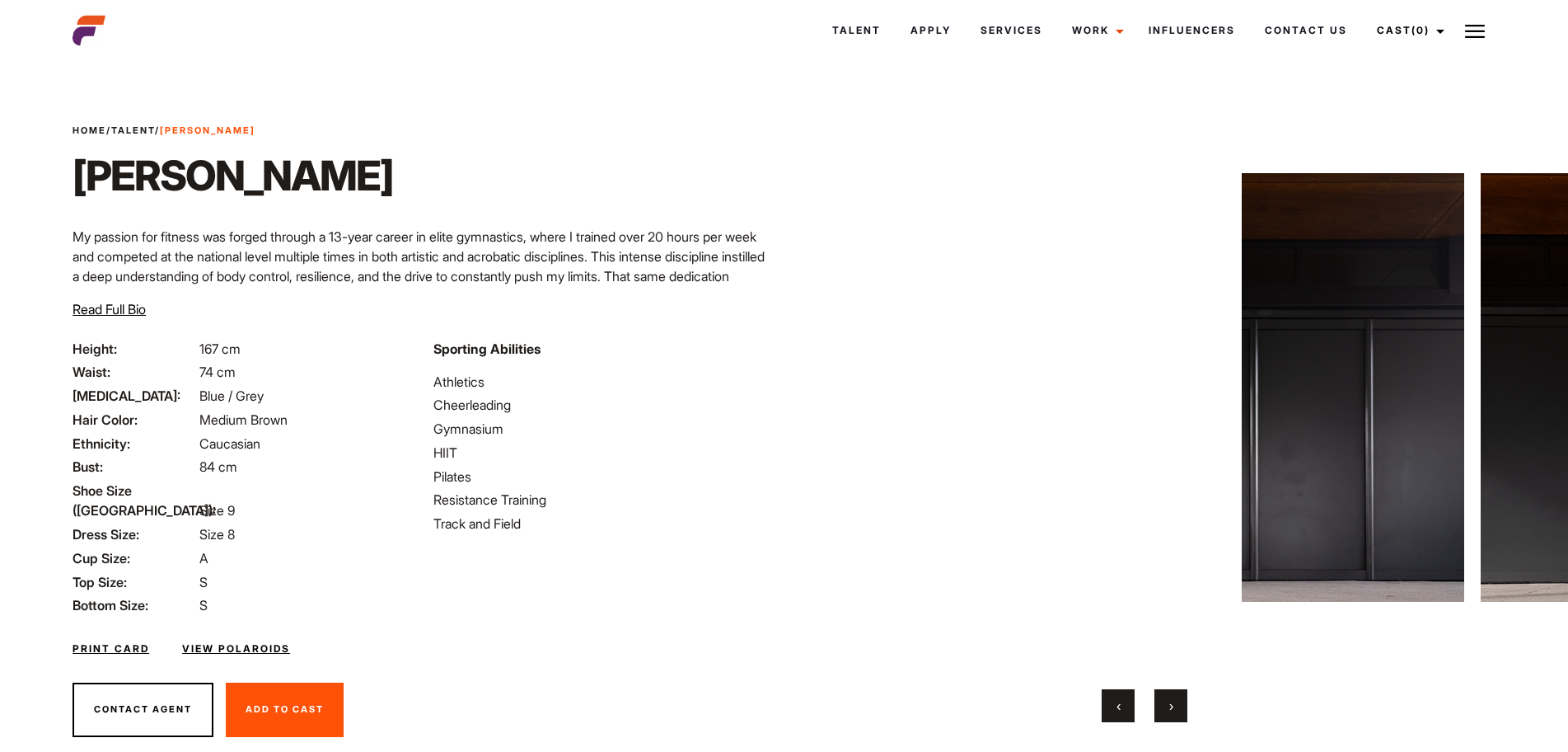
click at [1176, 704] on button "›" at bounding box center [1171, 705] width 33 height 33
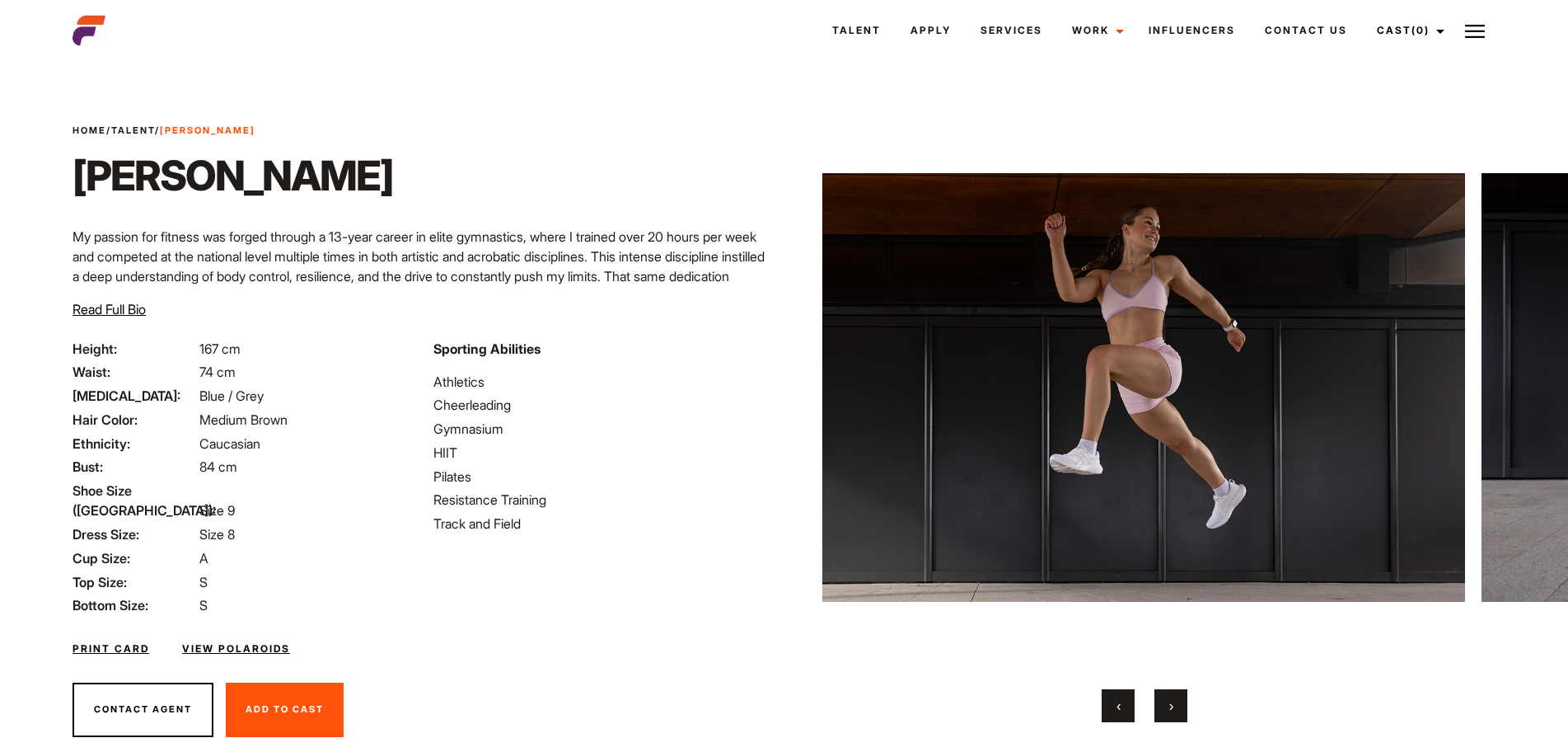
click at [1176, 704] on button "›" at bounding box center [1171, 705] width 33 height 33
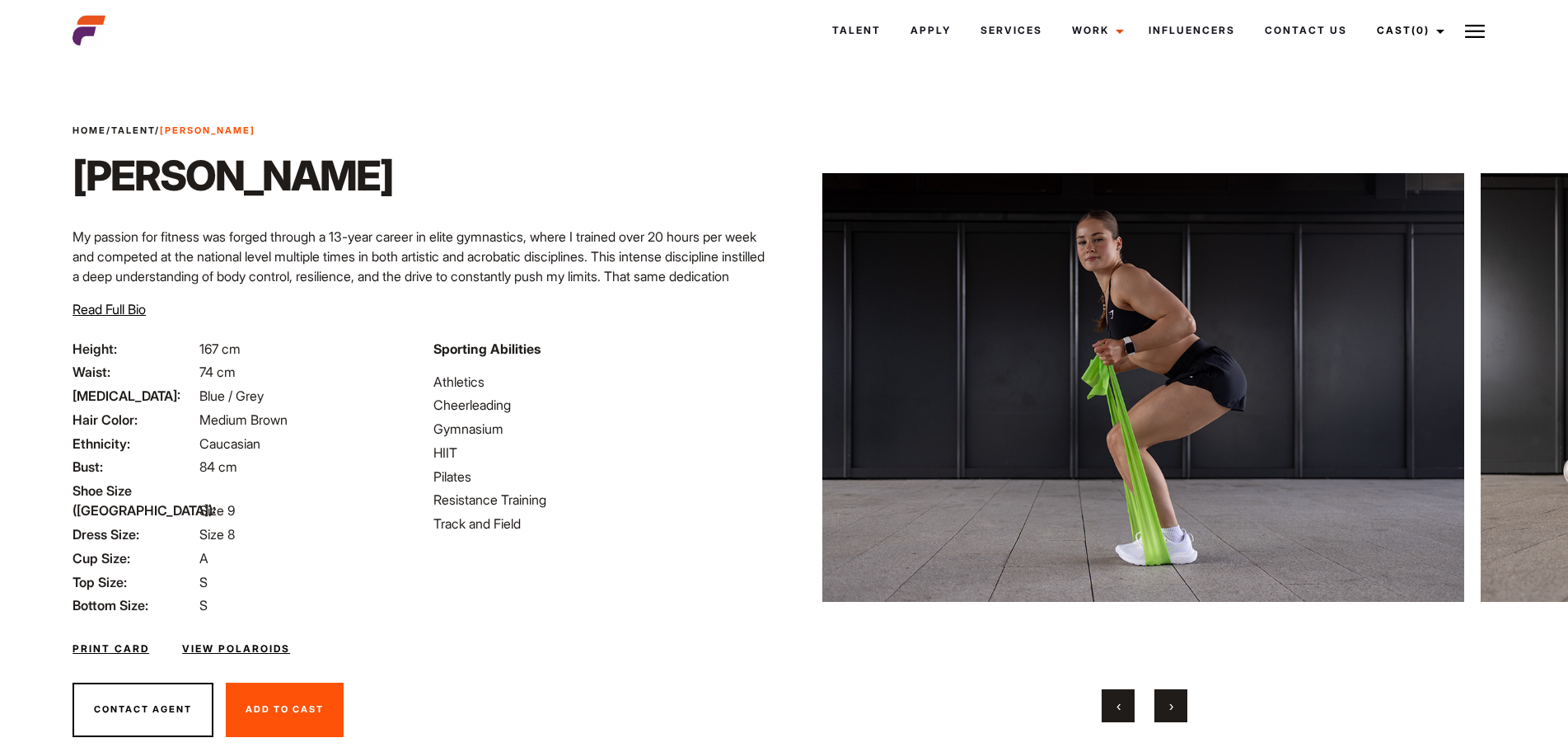
click at [1176, 704] on button "›" at bounding box center [1171, 705] width 33 height 33
